Goal: Transaction & Acquisition: Download file/media

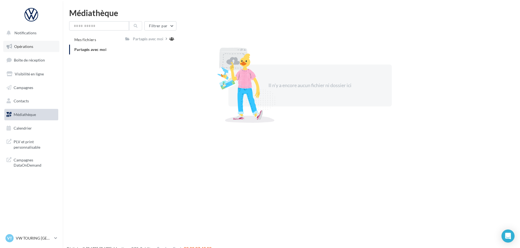
click at [31, 45] on span "Opérations" at bounding box center [23, 46] width 19 height 5
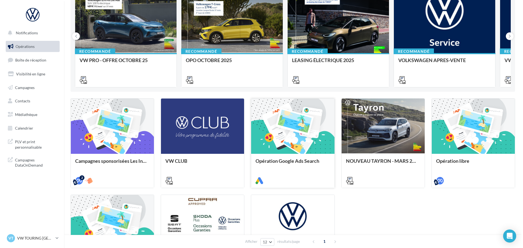
scroll to position [23, 0]
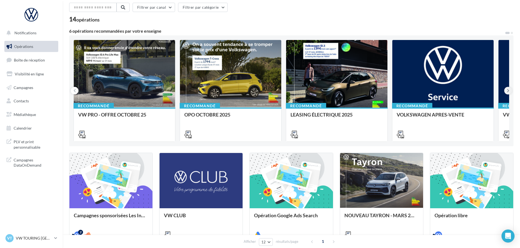
click at [509, 91] on icon at bounding box center [508, 90] width 2 height 5
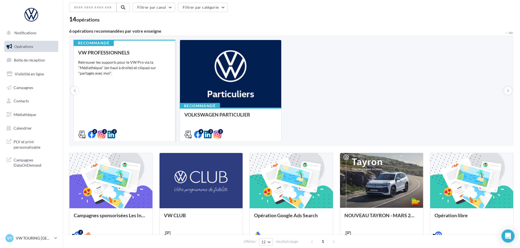
click at [97, 81] on div "VW PROFESSIONNELS Retrouver les supports pour le VW Pro via la "Médiathèque" (e…" at bounding box center [124, 93] width 93 height 87
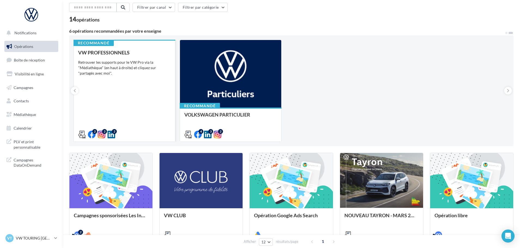
click at [121, 62] on div "Retrouver les supports pour le VW Pro via la "Médiathèque" (en haut à droite) e…" at bounding box center [124, 68] width 93 height 16
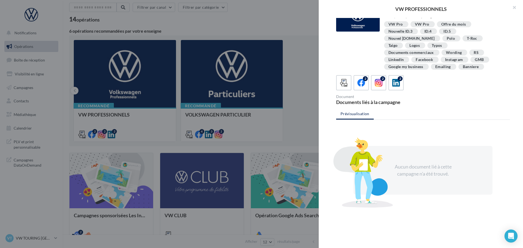
scroll to position [28, 0]
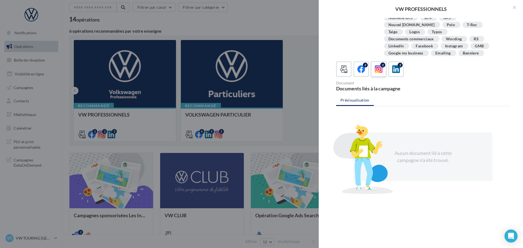
click at [381, 65] on icon at bounding box center [379, 69] width 8 height 8
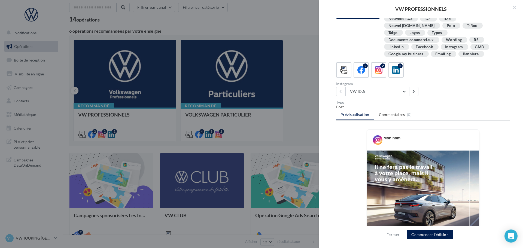
scroll to position [27, 0]
click at [413, 90] on icon at bounding box center [413, 92] width 2 height 4
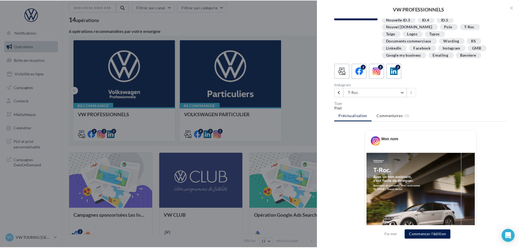
scroll to position [0, 0]
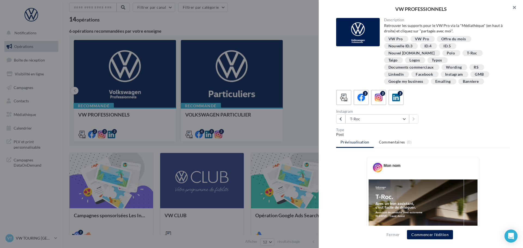
click at [512, 7] on button "button" at bounding box center [512, 8] width 22 height 16
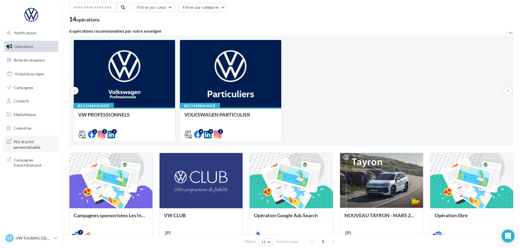
click at [30, 144] on span "PLV et print personnalisable" at bounding box center [35, 144] width 42 height 12
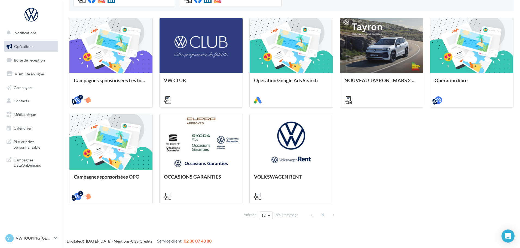
scroll to position [159, 0]
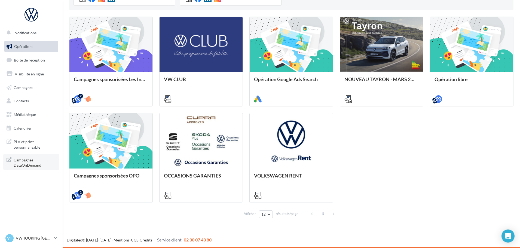
click at [31, 166] on span "Campagnes DataOnDemand" at bounding box center [35, 162] width 42 height 12
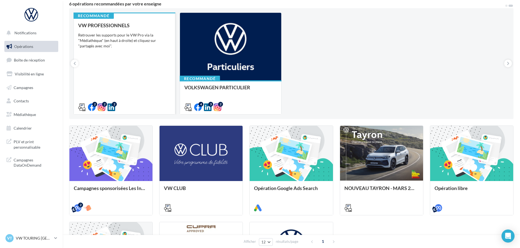
scroll to position [0, 0]
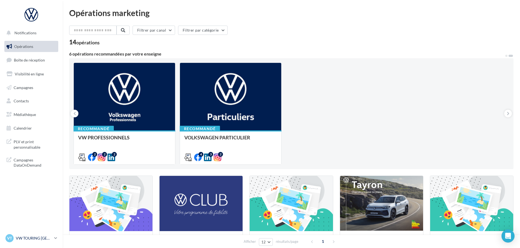
click at [57, 239] on icon at bounding box center [55, 238] width 3 height 5
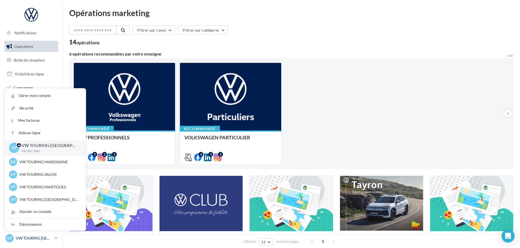
click at [57, 239] on icon at bounding box center [55, 238] width 3 height 5
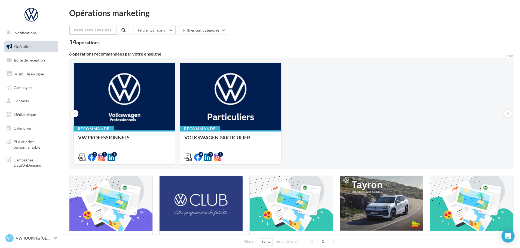
click at [94, 29] on input "text" at bounding box center [93, 30] width 48 height 9
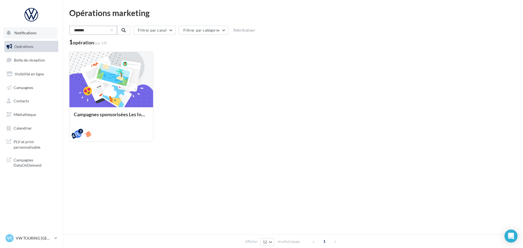
type input "*******"
click at [36, 37] on button "Notifications" at bounding box center [30, 32] width 54 height 11
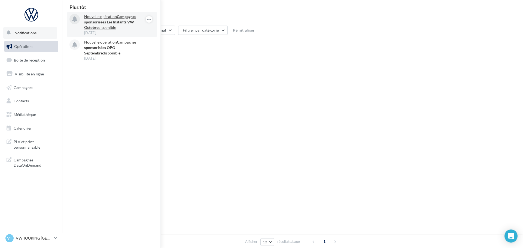
click at [126, 24] on strong "Campagnes sponsorisées Les Instants VW Octobre" at bounding box center [110, 22] width 52 height 16
click at [33, 32] on span "Notifications" at bounding box center [25, 32] width 22 height 5
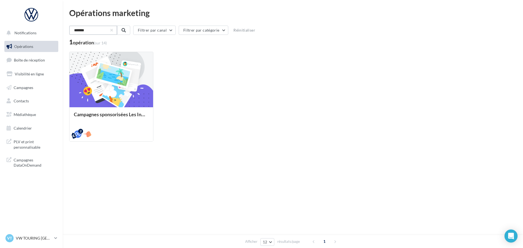
click at [103, 31] on input "*******" at bounding box center [93, 30] width 48 height 9
click at [29, 35] on button "Notifications" at bounding box center [30, 32] width 54 height 11
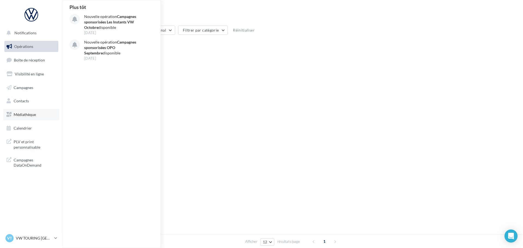
click at [39, 114] on link "Médiathèque" at bounding box center [31, 114] width 56 height 11
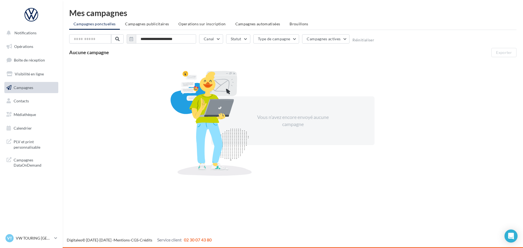
click at [7, 88] on icon at bounding box center [9, 87] width 5 height 7
click at [35, 117] on span "Médiathèque" at bounding box center [25, 114] width 22 height 5
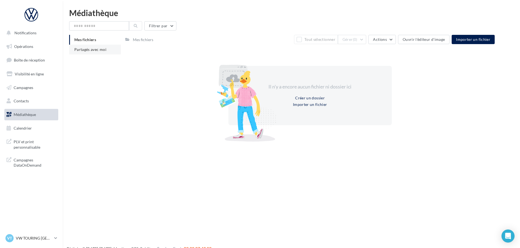
click at [93, 49] on span "Partagés avec moi" at bounding box center [90, 49] width 32 height 5
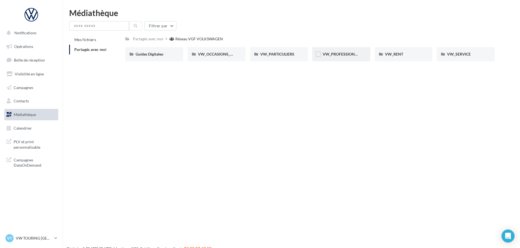
click at [345, 50] on div "VW_PROFESSIONNELS" at bounding box center [341, 54] width 58 height 14
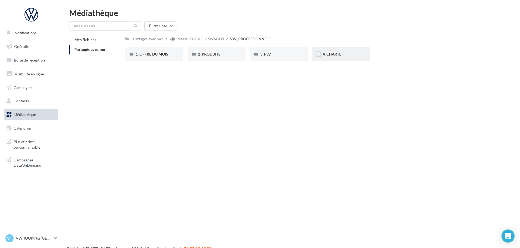
click at [347, 50] on div "4_CHARTE" at bounding box center [341, 54] width 58 height 14
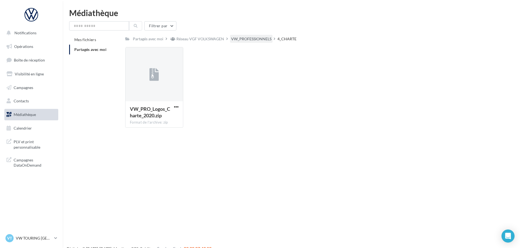
click at [254, 38] on div "VW_PROFESSIONNELS" at bounding box center [251, 38] width 40 height 5
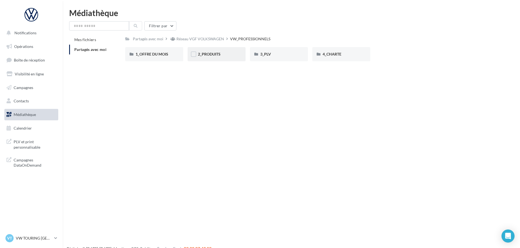
click at [231, 54] on div "2_PRODUITS" at bounding box center [216, 53] width 37 height 5
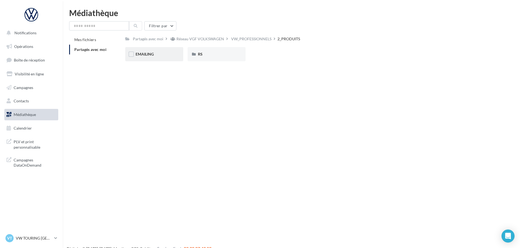
click at [165, 56] on div "EMAILING" at bounding box center [154, 53] width 37 height 5
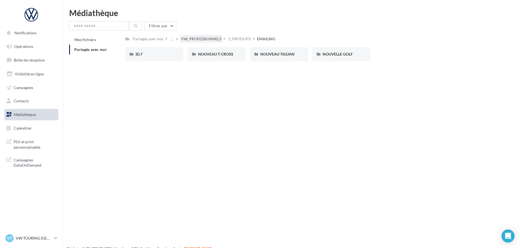
click at [205, 40] on div "VW_PROFESSIONNELS" at bounding box center [201, 38] width 40 height 5
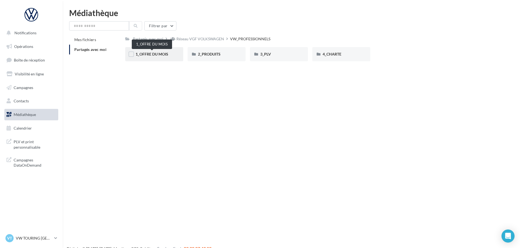
click at [154, 53] on span "1_OFFRE DU MOIS" at bounding box center [152, 54] width 33 height 5
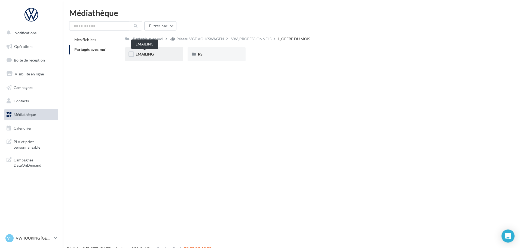
click at [144, 55] on span "EMAILING" at bounding box center [145, 54] width 18 height 5
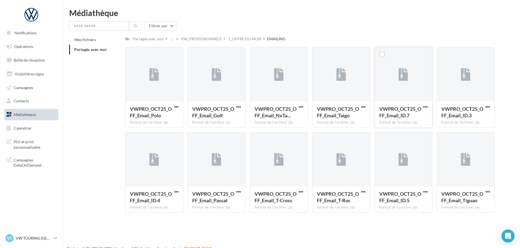
click at [412, 113] on span "VWPRO_OCT25_OFF_Email_ID.7" at bounding box center [400, 112] width 42 height 13
click at [407, 81] on div at bounding box center [404, 75] width 10 height 18
click at [382, 56] on label at bounding box center [381, 54] width 5 height 5
click at [425, 105] on span "button" at bounding box center [425, 107] width 5 height 5
click at [416, 118] on button "Télécharger" at bounding box center [401, 118] width 54 height 14
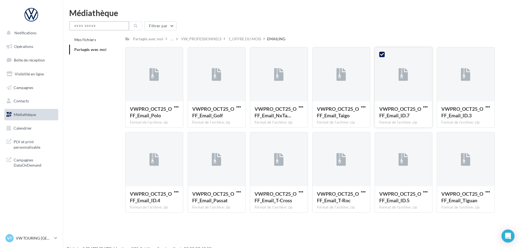
click at [105, 25] on input "text" at bounding box center [99, 25] width 60 height 9
click at [31, 18] on div at bounding box center [32, 15] width 44 height 14
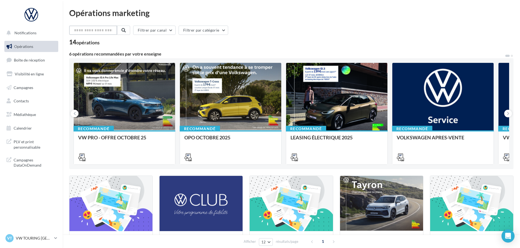
click at [108, 33] on input "text" at bounding box center [93, 30] width 48 height 9
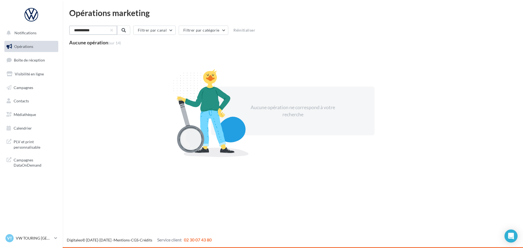
click at [86, 32] on input "**********" at bounding box center [93, 30] width 48 height 9
type input "**********"
click at [106, 32] on input "**********" at bounding box center [93, 30] width 48 height 9
drag, startPoint x: 101, startPoint y: 31, endPoint x: 64, endPoint y: 29, distance: 36.8
click at [64, 29] on div "**********" at bounding box center [293, 89] width 460 height 161
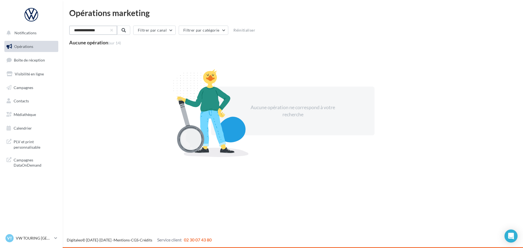
paste input "text"
